Goal: Task Accomplishment & Management: Manage account settings

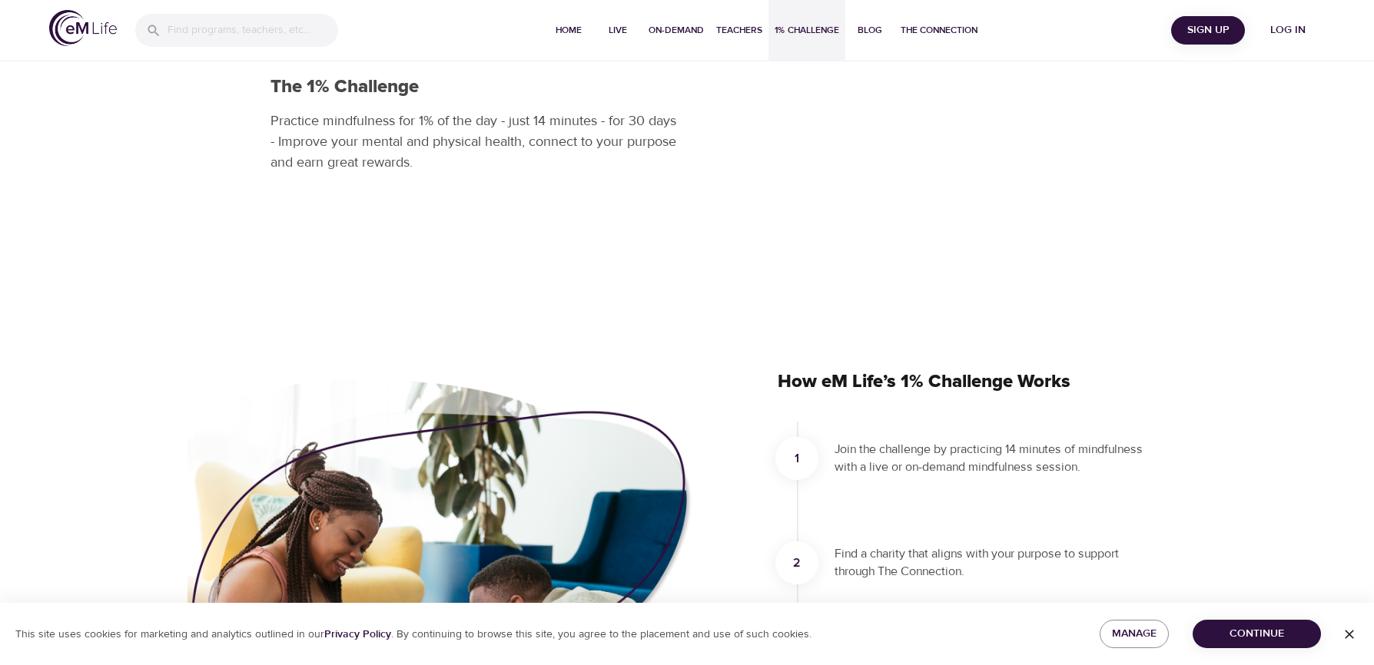
click at [1285, 27] on span "Log in" at bounding box center [1287, 30] width 61 height 19
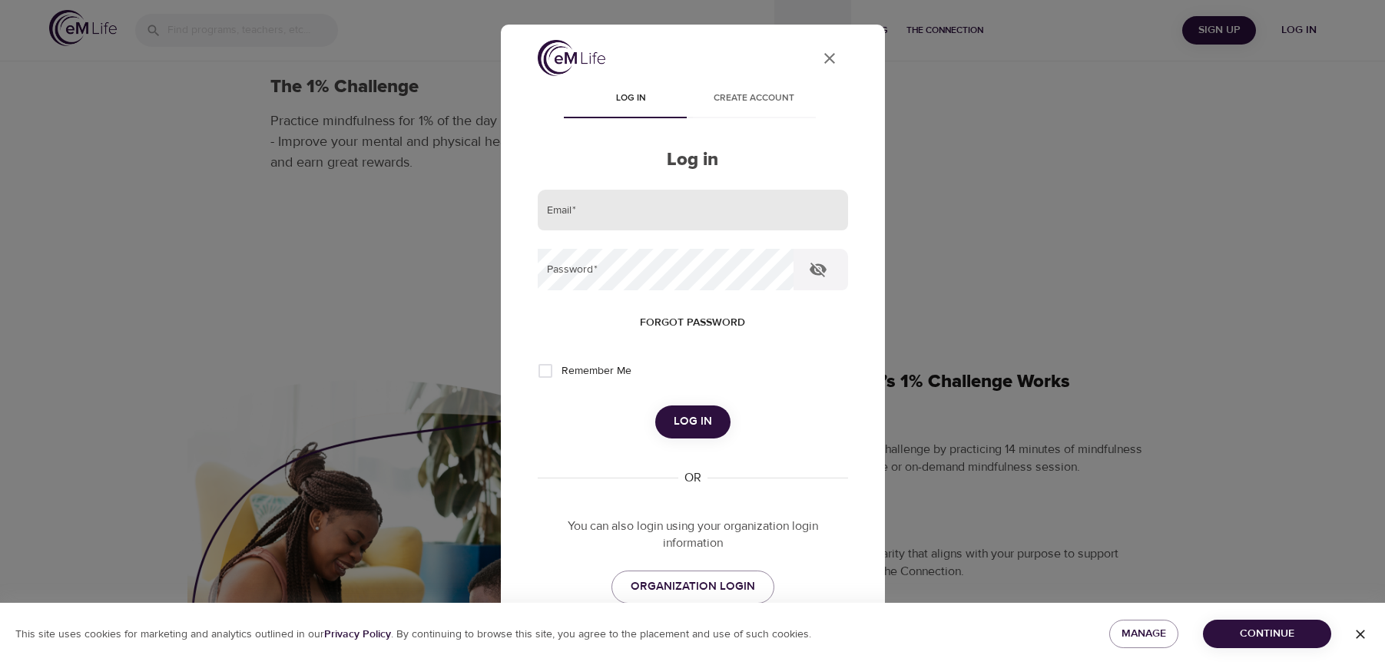
click at [714, 216] on input "email" at bounding box center [693, 210] width 310 height 41
type input "[EMAIL_ADDRESS][DOMAIN_NAME]"
click at [655, 406] on button "Log in" at bounding box center [692, 422] width 75 height 32
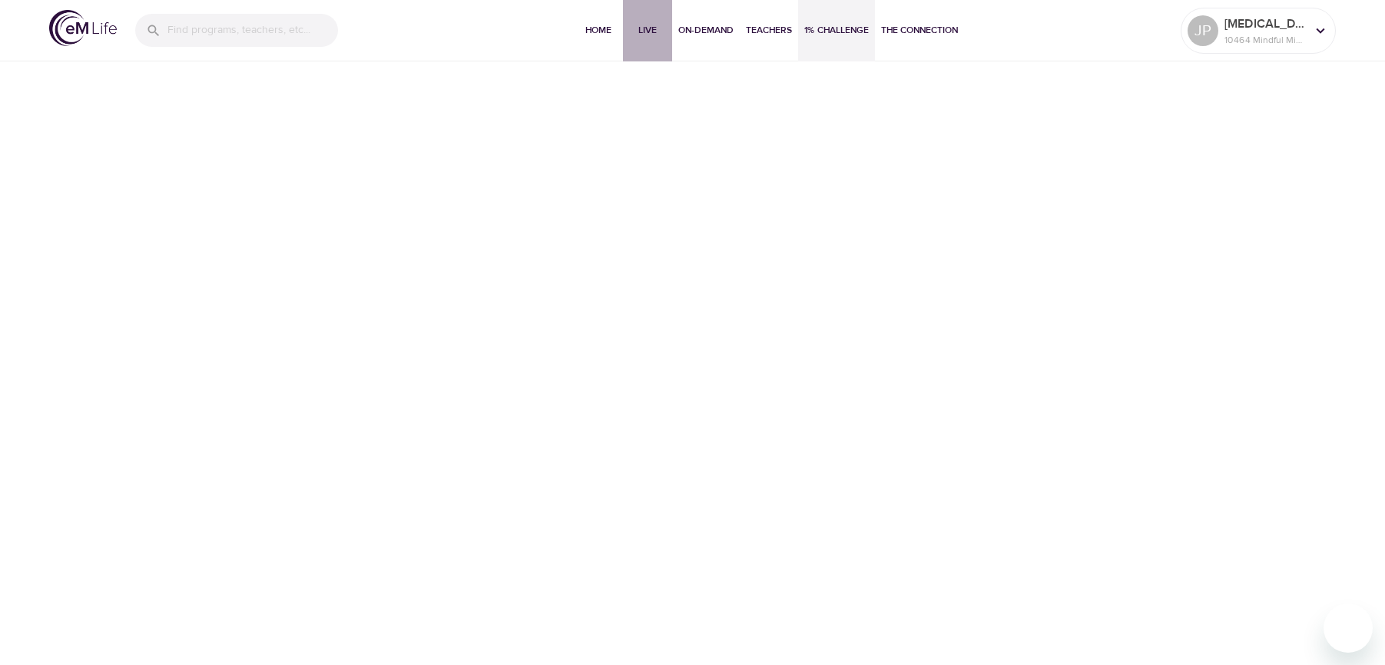
click at [638, 36] on span "Live" at bounding box center [647, 30] width 37 height 16
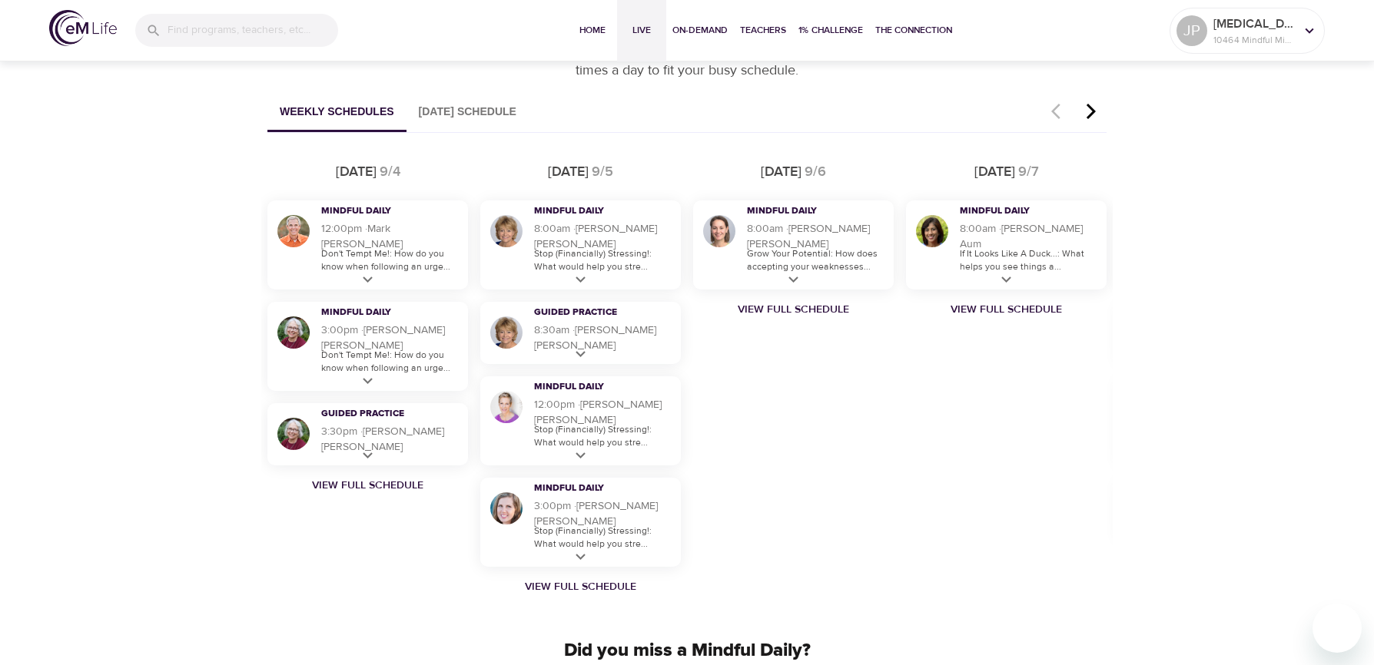
scroll to position [922, 0]
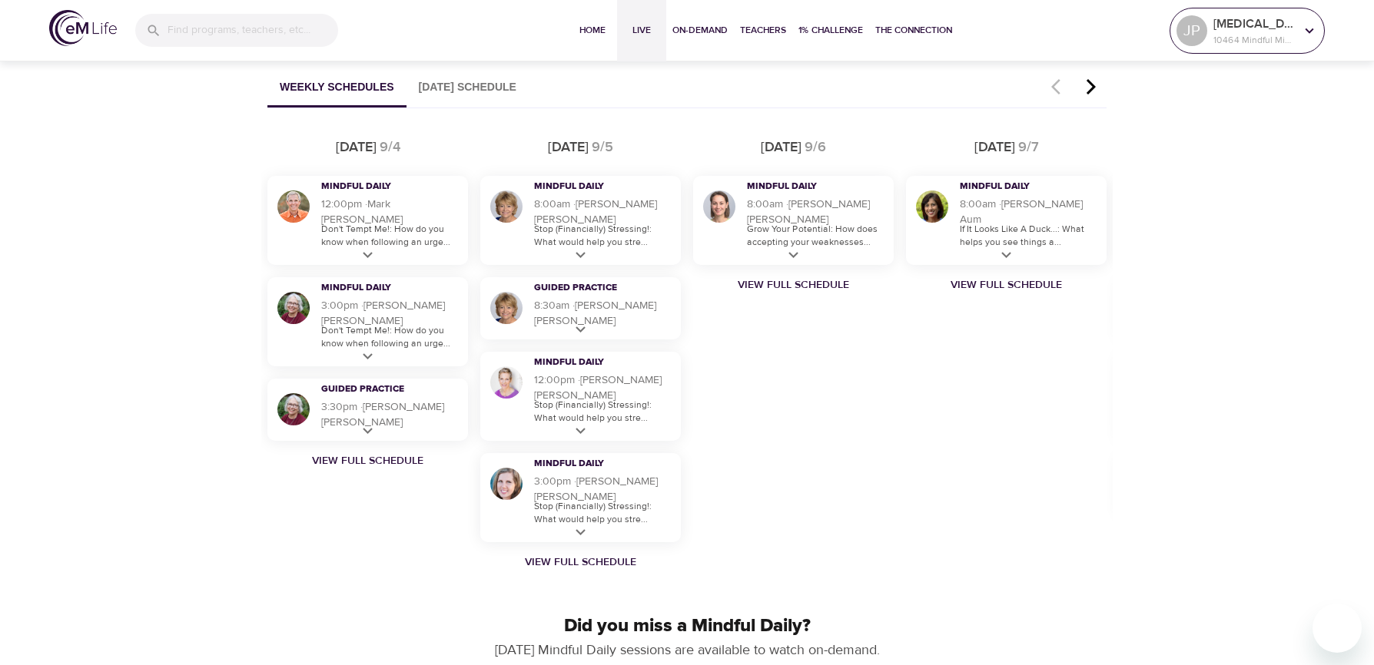
click at [1302, 31] on icon at bounding box center [1309, 30] width 17 height 17
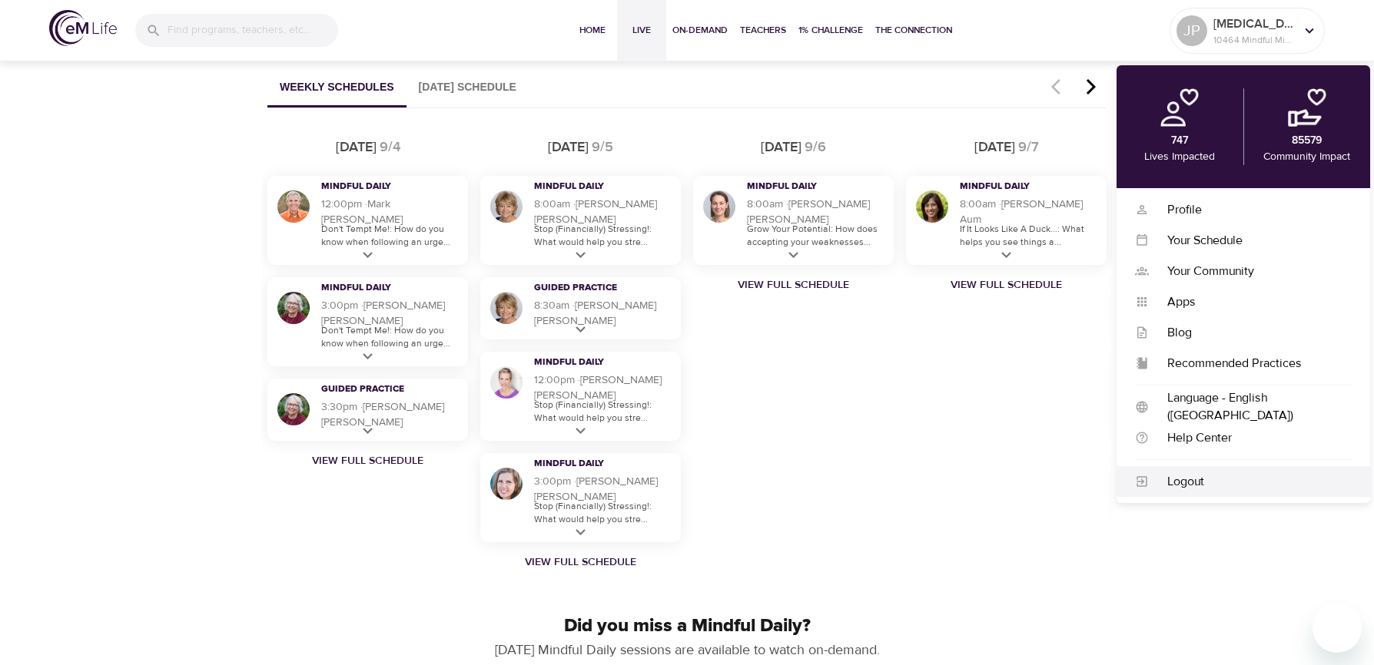
click at [1195, 484] on div "Logout" at bounding box center [1250, 482] width 203 height 18
